Goal: Task Accomplishment & Management: Manage account settings

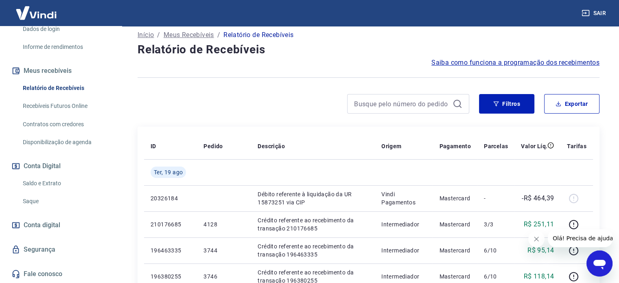
scroll to position [81, 0]
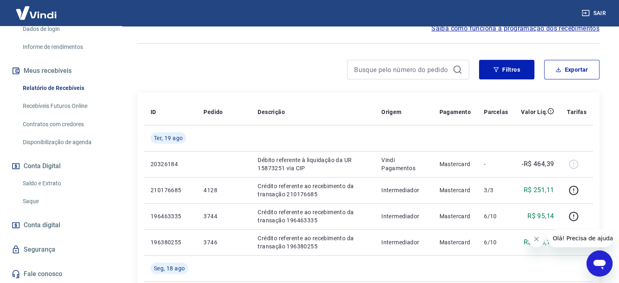
click at [51, 226] on span "Conta digital" at bounding box center [42, 224] width 37 height 11
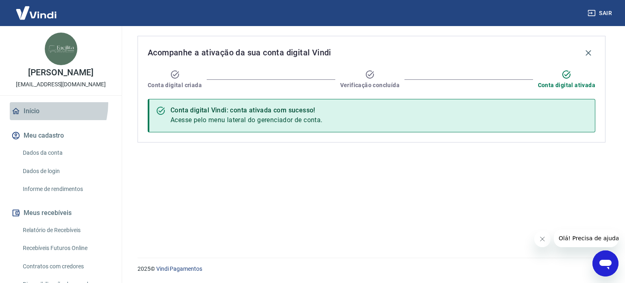
click at [34, 112] on link "Início" at bounding box center [61, 111] width 102 height 18
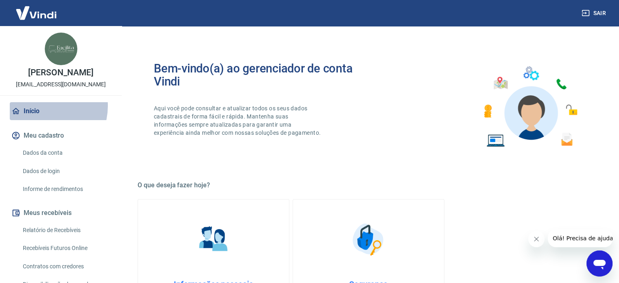
click at [41, 114] on link "Início" at bounding box center [61, 111] width 102 height 18
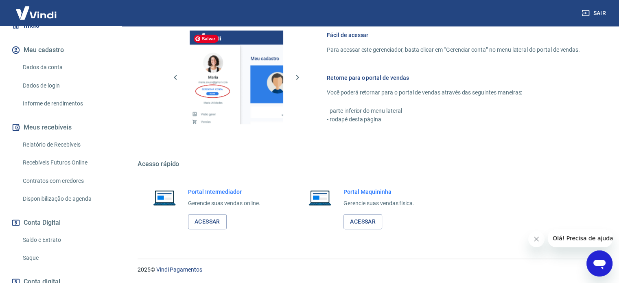
scroll to position [150, 0]
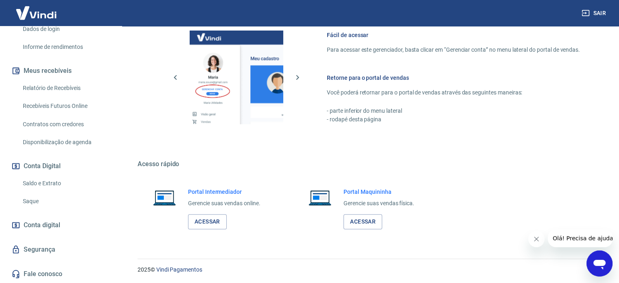
click at [74, 85] on link "Relatório de Recebíveis" at bounding box center [66, 88] width 92 height 17
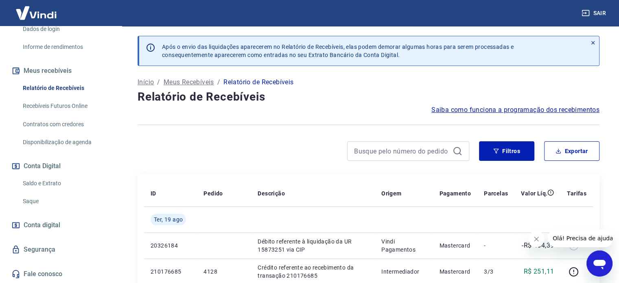
click at [37, 14] on img at bounding box center [36, 12] width 53 height 25
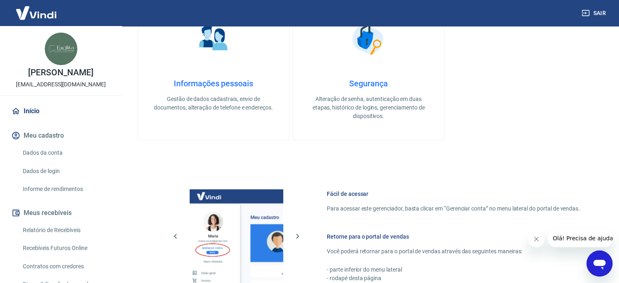
scroll to position [203, 0]
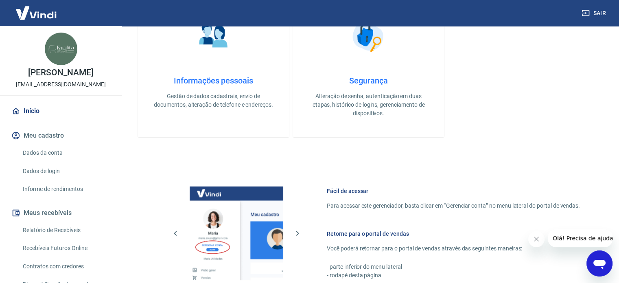
click at [218, 87] on div "Informações pessoais Gestão de dados cadastrais, envio de documentos, alteração…" at bounding box center [213, 92] width 125 height 33
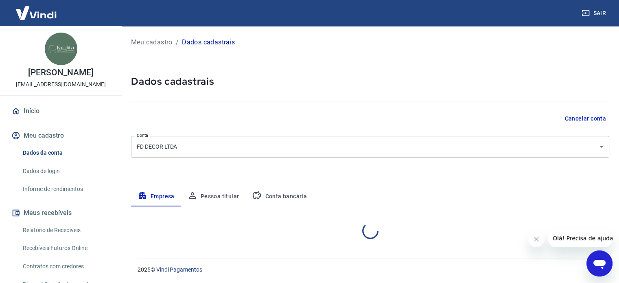
select select "MG"
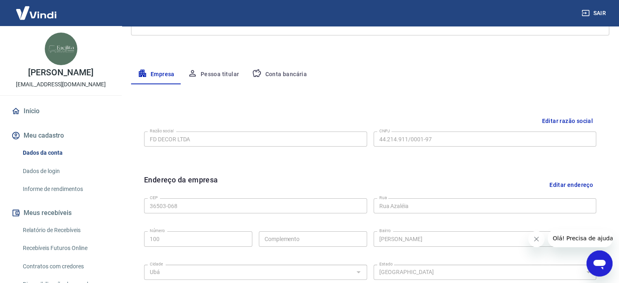
scroll to position [122, 0]
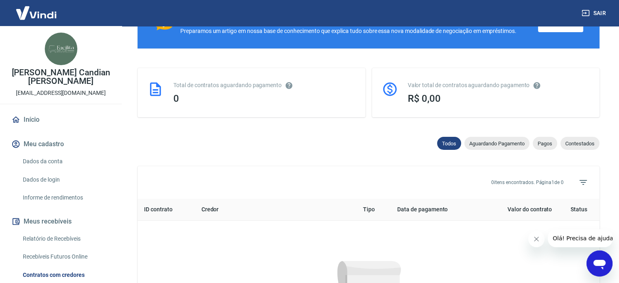
scroll to position [163, 0]
